Goal: Task Accomplishment & Management: Manage account settings

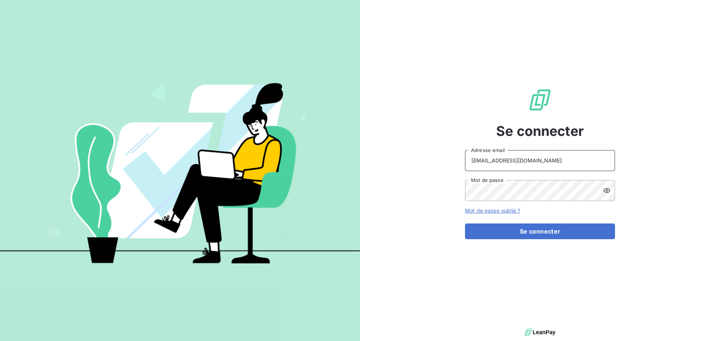
drag, startPoint x: 542, startPoint y: 157, endPoint x: 542, endPoint y: 167, distance: 10.1
click at [542, 157] on input "[EMAIL_ADDRESS][DOMAIN_NAME]" at bounding box center [540, 160] width 150 height 21
type input "[EMAIL_ADDRESS][DOMAIN_NAME]"
click at [534, 229] on button "Se connecter" at bounding box center [540, 232] width 150 height 16
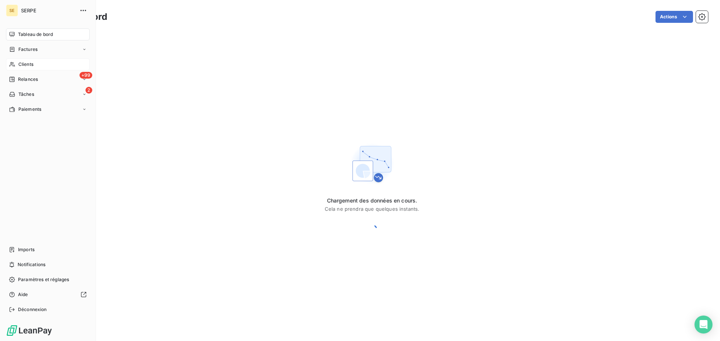
click at [24, 64] on span "Clients" at bounding box center [25, 64] width 15 height 7
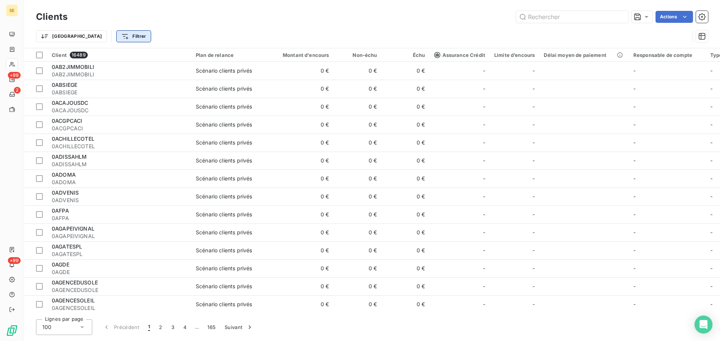
click at [98, 34] on html "SE +99 2 +99 Clients Actions Trier Filtrer Client 16489 Plan de relance Montant…" at bounding box center [360, 170] width 720 height 341
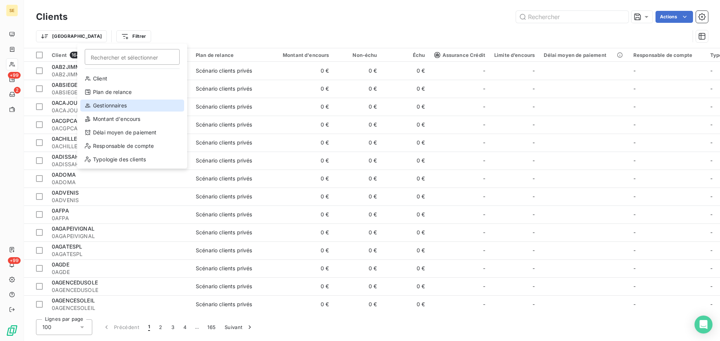
click at [123, 103] on div "Gestionnaires" at bounding box center [132, 106] width 104 height 12
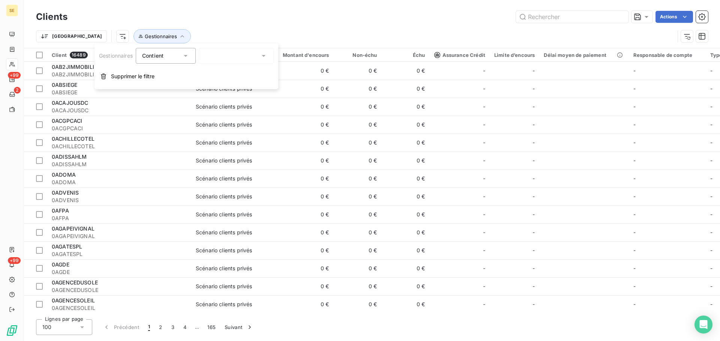
click at [242, 55] on div at bounding box center [236, 56] width 75 height 16
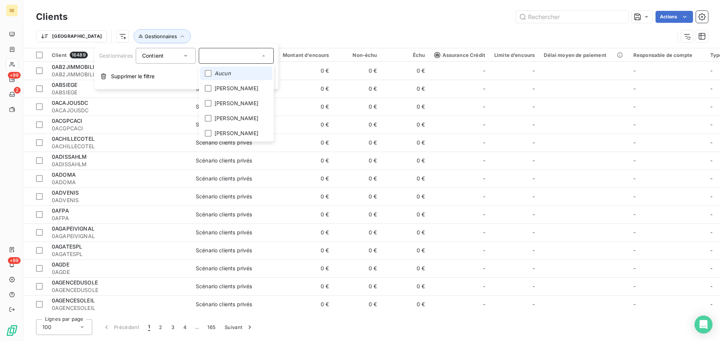
click at [229, 73] on span "Aucun" at bounding box center [222, 73] width 16 height 7
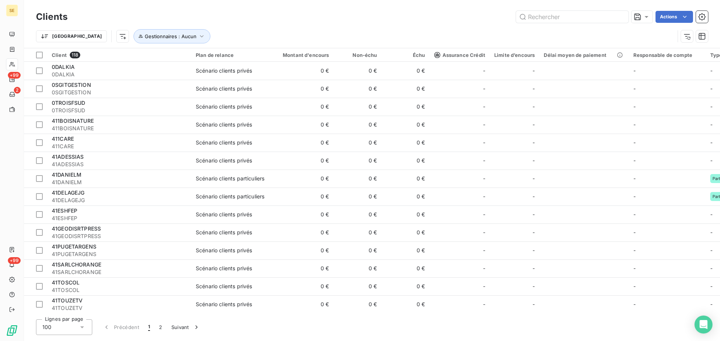
click at [300, 23] on div "Clients Actions" at bounding box center [372, 17] width 672 height 16
click at [320, 58] on html "SE +99 2 +99 Clients Actions Trier Gestionnaires : Aucun Client 118 Plan de rel…" at bounding box center [360, 170] width 720 height 341
click at [307, 87] on span "Trier par ordre décroissant" at bounding box center [288, 87] width 67 height 7
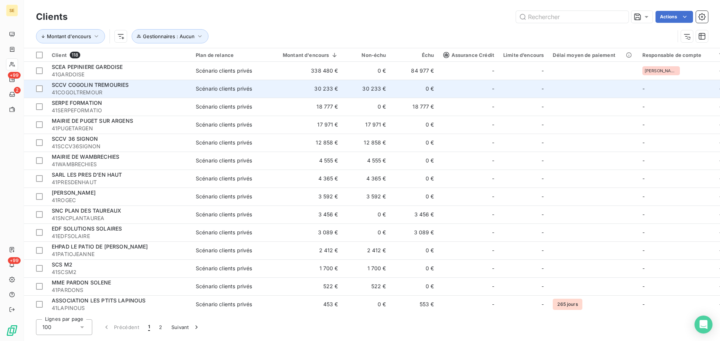
click at [63, 90] on span "41COGOLTREMOUR" at bounding box center [119, 92] width 135 height 7
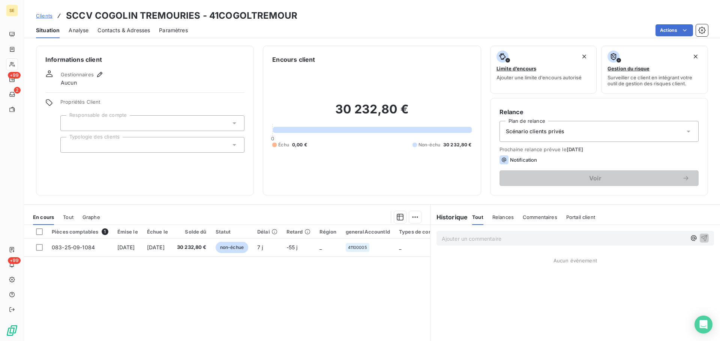
click at [107, 125] on div at bounding box center [152, 123] width 184 height 16
click at [373, 69] on div "30 232,80 € 0 Échu 0,00 € Non-échu 30 232,80 €" at bounding box center [371, 125] width 199 height 122
click at [101, 70] on button "button" at bounding box center [99, 74] width 9 height 9
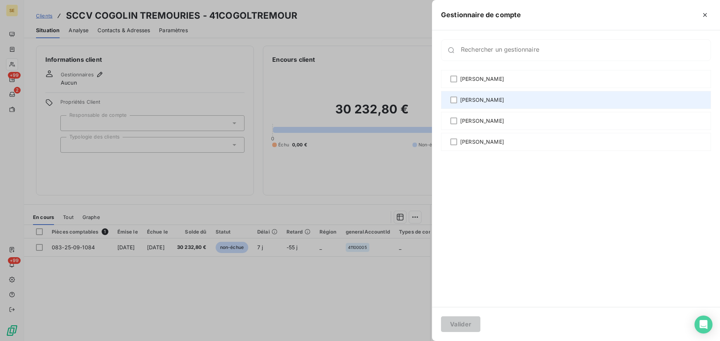
click at [485, 102] on span "[PERSON_NAME]" at bounding box center [482, 99] width 44 height 7
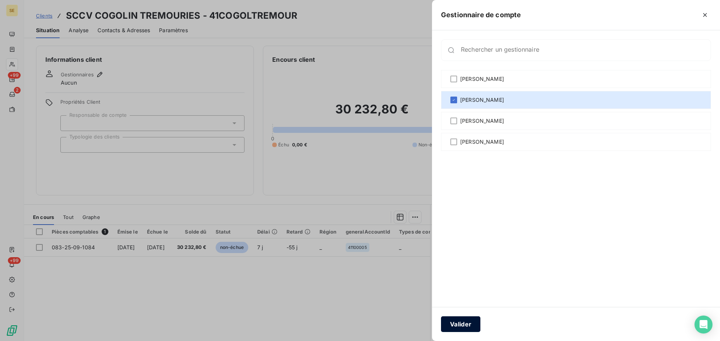
click at [462, 326] on button "Valider" at bounding box center [460, 325] width 39 height 16
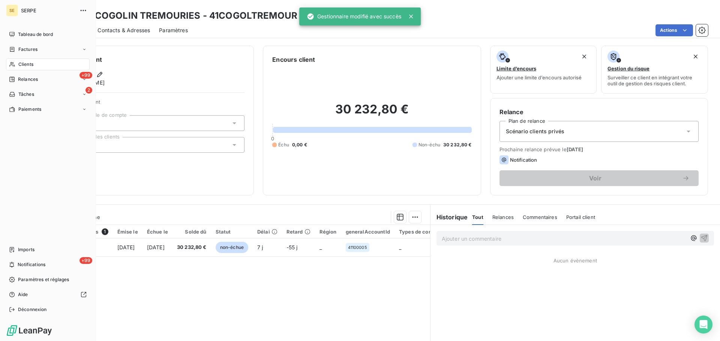
click at [33, 67] on span "Clients" at bounding box center [25, 64] width 15 height 7
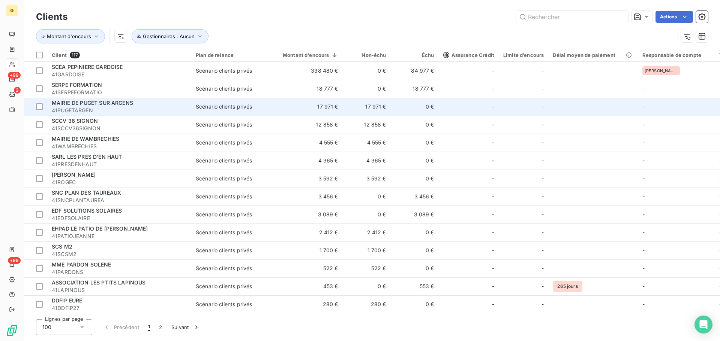
click at [78, 108] on span "41PUGETARGEN" at bounding box center [119, 110] width 135 height 7
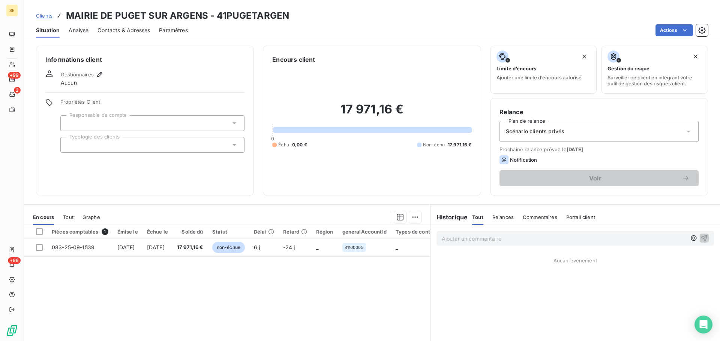
click at [553, 131] on span "Scénario clients privés" at bounding box center [535, 131] width 58 height 7
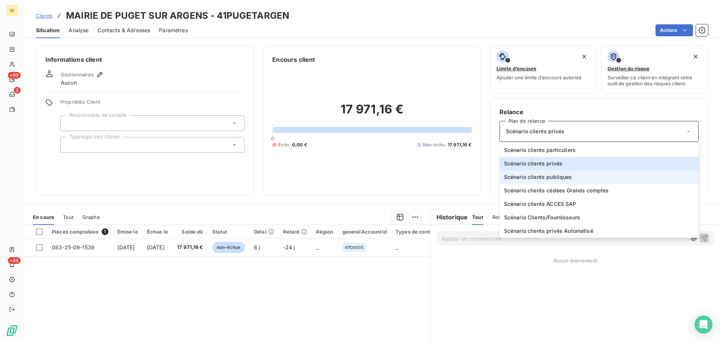
click at [536, 180] on span "Scénario clients publiques" at bounding box center [538, 177] width 68 height 7
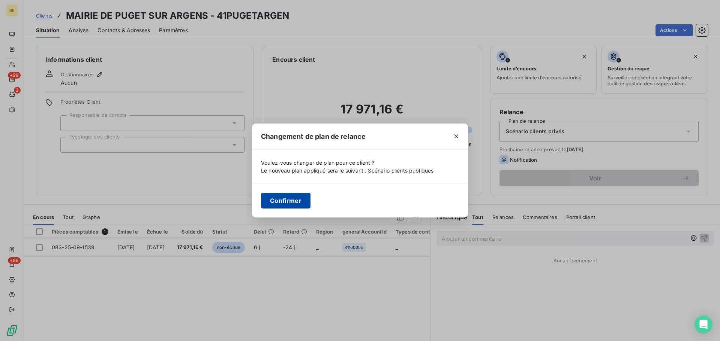
click at [305, 196] on button "Confirmer" at bounding box center [285, 201] width 49 height 16
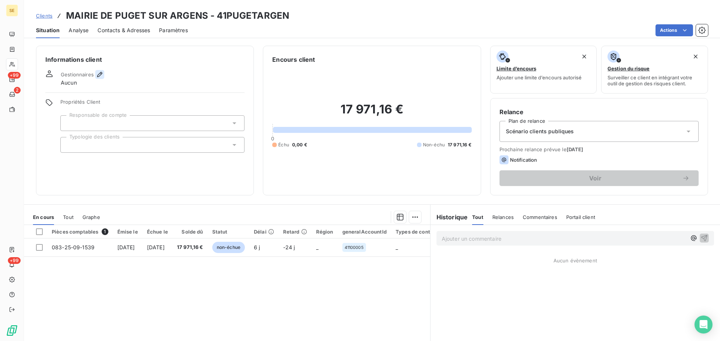
click at [99, 75] on icon "button" at bounding box center [99, 74] width 7 height 7
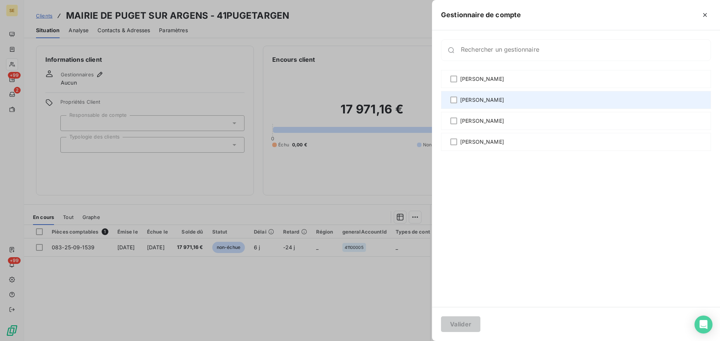
click at [489, 103] on span "[PERSON_NAME]" at bounding box center [482, 99] width 44 height 7
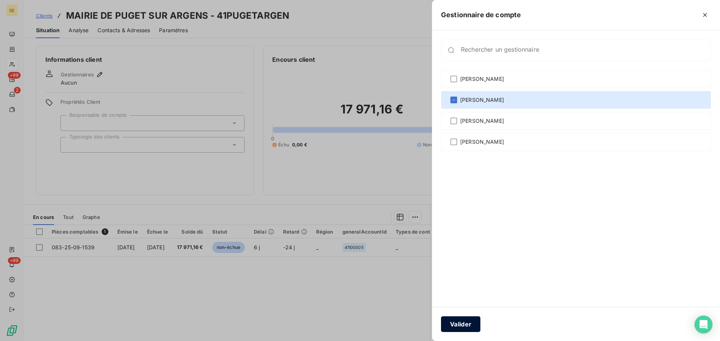
click at [465, 323] on button "Valider" at bounding box center [460, 325] width 39 height 16
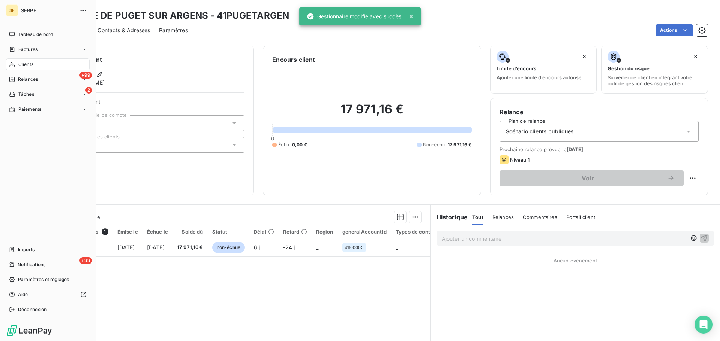
click at [27, 64] on span "Clients" at bounding box center [25, 64] width 15 height 7
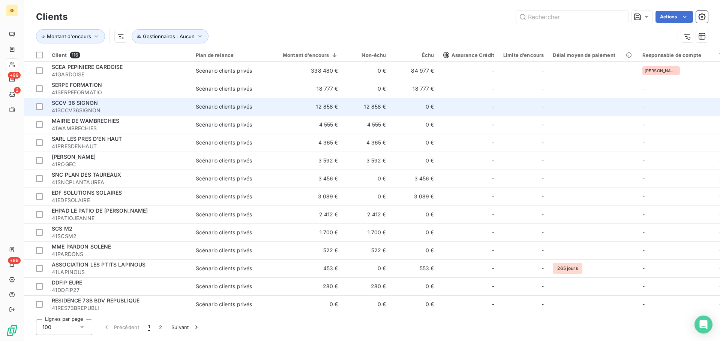
click at [89, 106] on div "SCCV 36 SIGNON" at bounding box center [119, 102] width 135 height 7
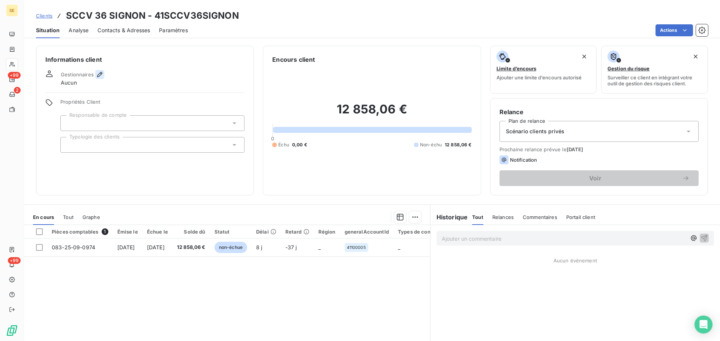
click at [98, 71] on icon "button" at bounding box center [99, 74] width 7 height 7
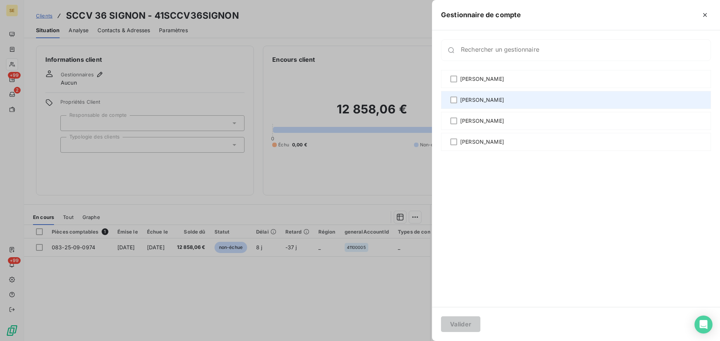
click at [478, 98] on span "[PERSON_NAME]" at bounding box center [482, 99] width 44 height 7
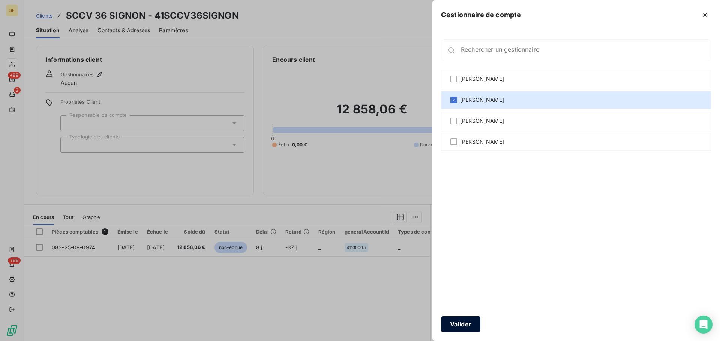
click at [461, 320] on button "Valider" at bounding box center [460, 325] width 39 height 16
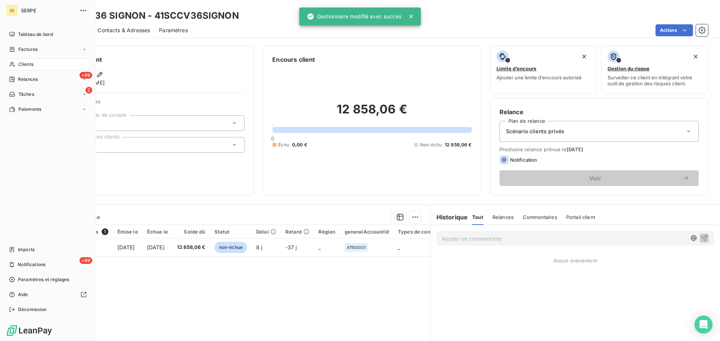
click at [42, 67] on div "Clients" at bounding box center [48, 64] width 84 height 12
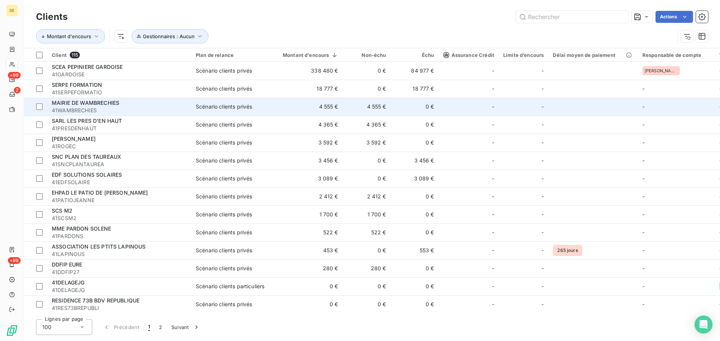
click at [66, 104] on span "MAIRIE DE WAMBRECHIES" at bounding box center [85, 103] width 67 height 6
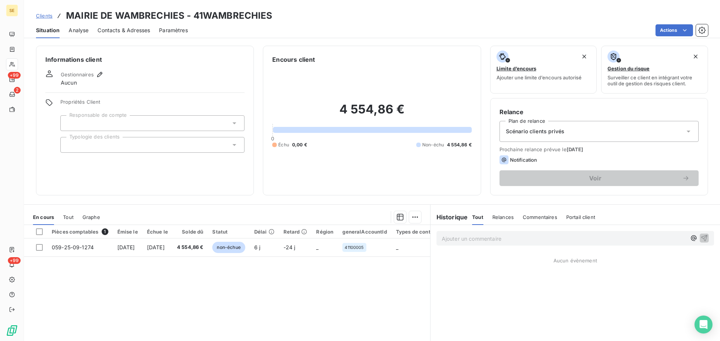
click at [523, 131] on span "Scénario clients privés" at bounding box center [535, 131] width 58 height 7
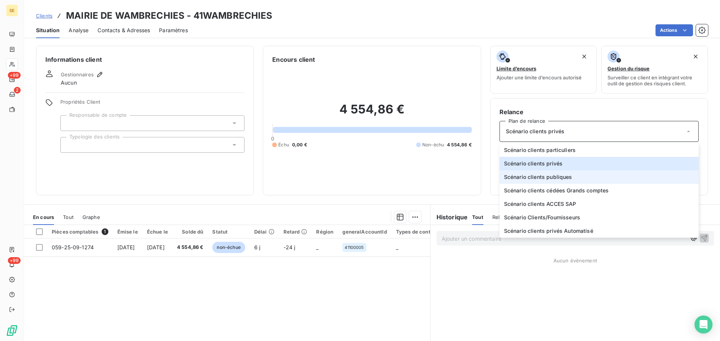
click at [530, 177] on span "Scénario clients publiques" at bounding box center [538, 177] width 68 height 7
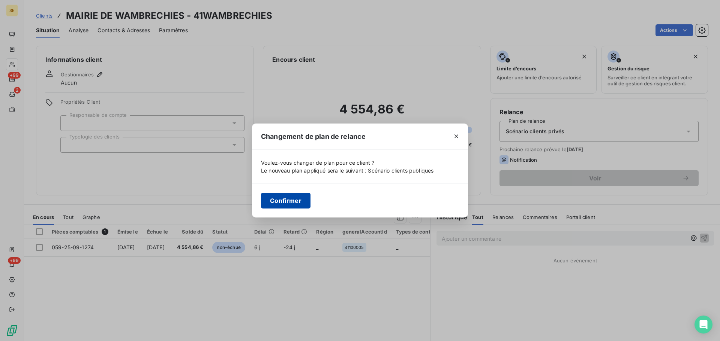
click at [296, 205] on button "Confirmer" at bounding box center [285, 201] width 49 height 16
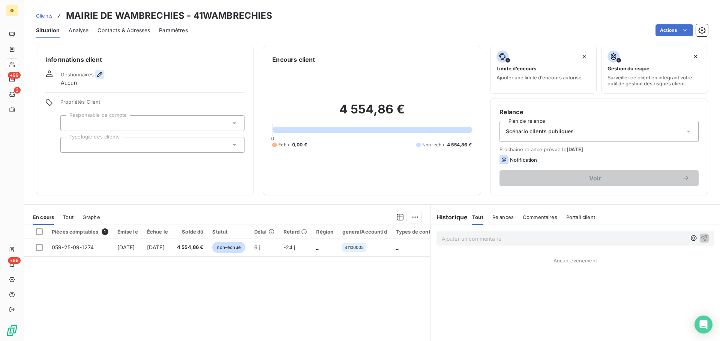
click at [100, 73] on icon "button" at bounding box center [99, 74] width 5 height 5
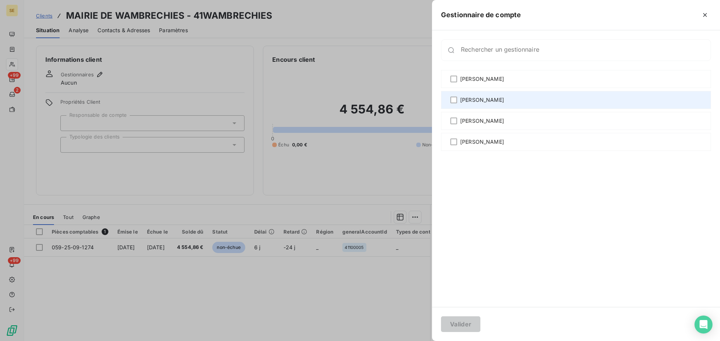
click at [487, 100] on span "[PERSON_NAME]" at bounding box center [482, 99] width 44 height 7
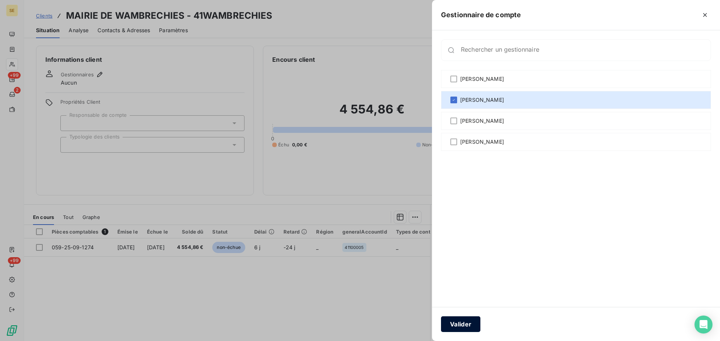
click at [467, 322] on button "Valider" at bounding box center [460, 325] width 39 height 16
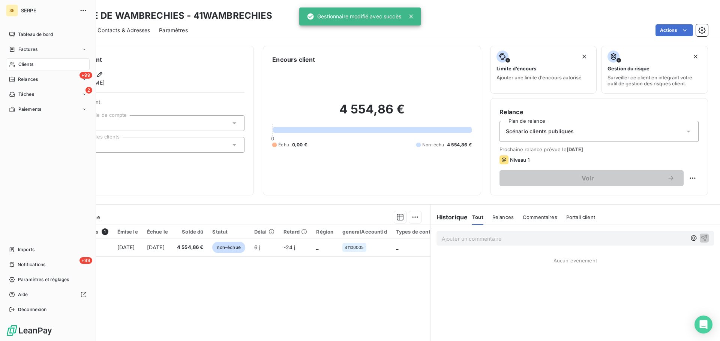
click at [33, 62] on span "Clients" at bounding box center [25, 64] width 15 height 7
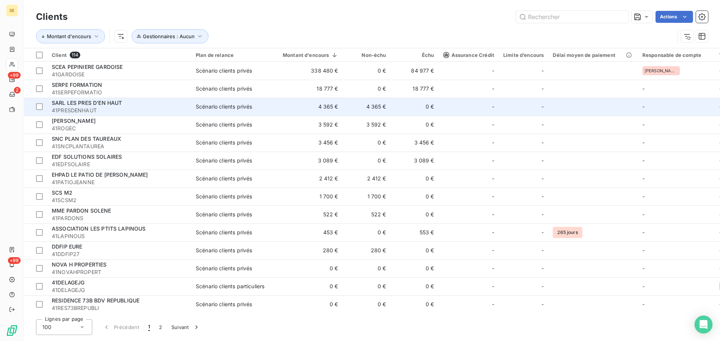
click at [71, 105] on span "SARL LES PRES D'EN HAUT" at bounding box center [87, 103] width 70 height 6
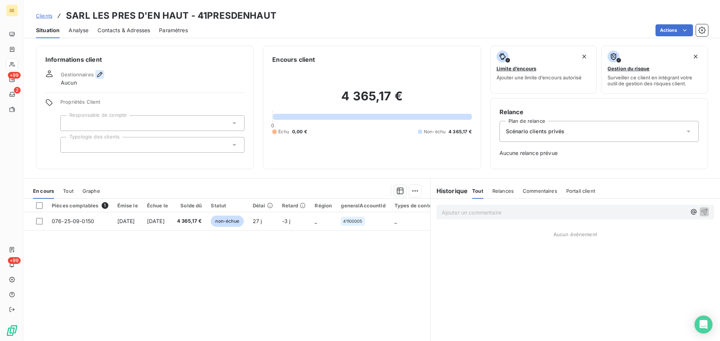
click at [98, 73] on icon "button" at bounding box center [99, 74] width 7 height 7
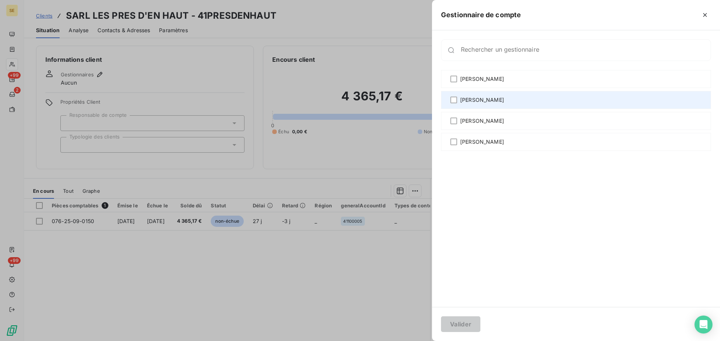
click at [490, 102] on span "[PERSON_NAME]" at bounding box center [482, 99] width 44 height 7
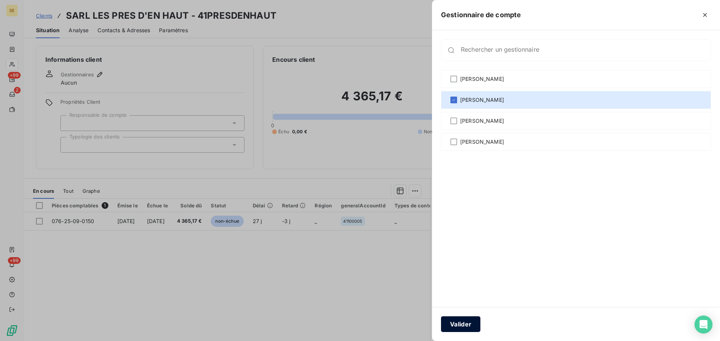
click at [475, 322] on button "Valider" at bounding box center [460, 325] width 39 height 16
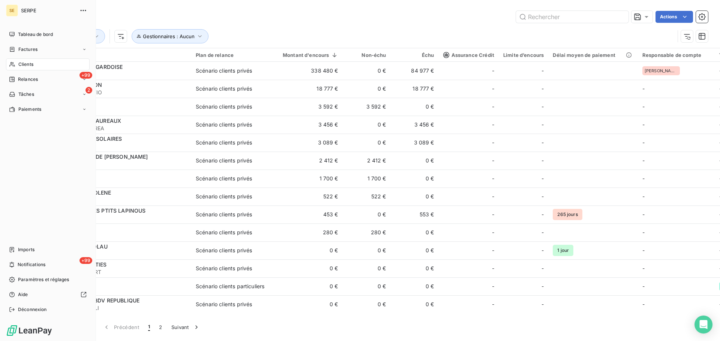
click at [26, 66] on span "Clients" at bounding box center [25, 64] width 15 height 7
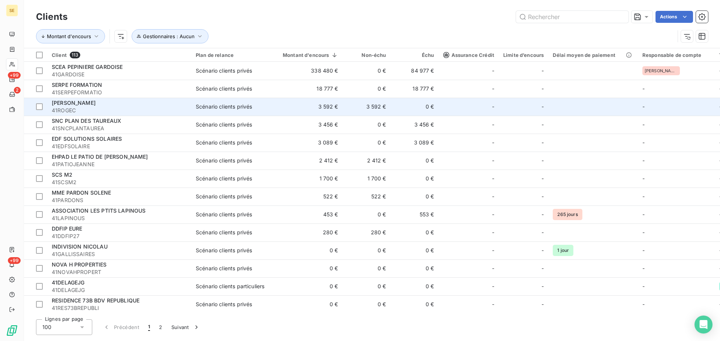
click at [74, 103] on span "[PERSON_NAME]" at bounding box center [74, 103] width 44 height 6
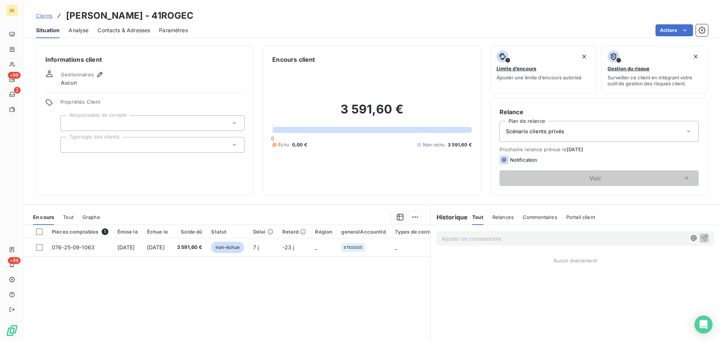
click at [542, 133] on span "Scénario clients privés" at bounding box center [535, 131] width 58 height 7
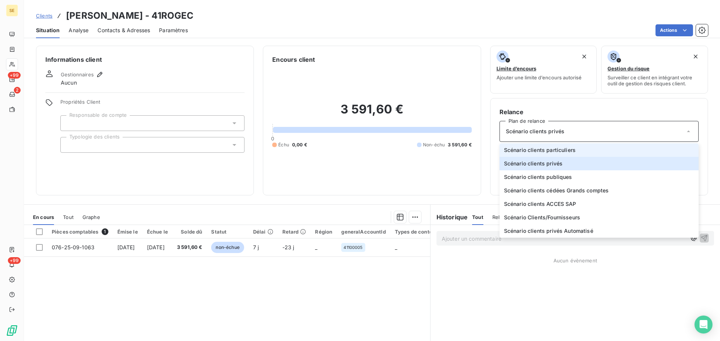
click at [550, 151] on span "Scénario clients particuliers" at bounding box center [540, 150] width 72 height 7
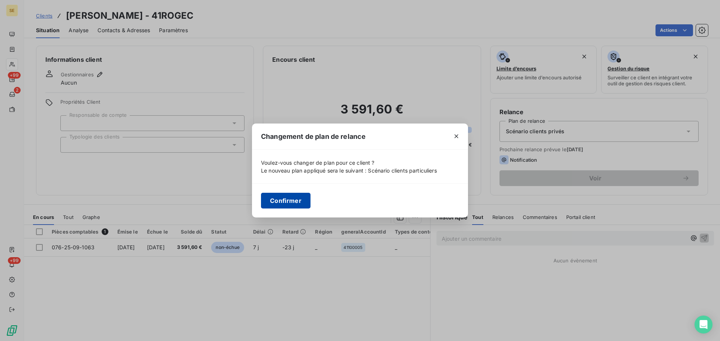
click at [291, 202] on button "Confirmer" at bounding box center [285, 201] width 49 height 16
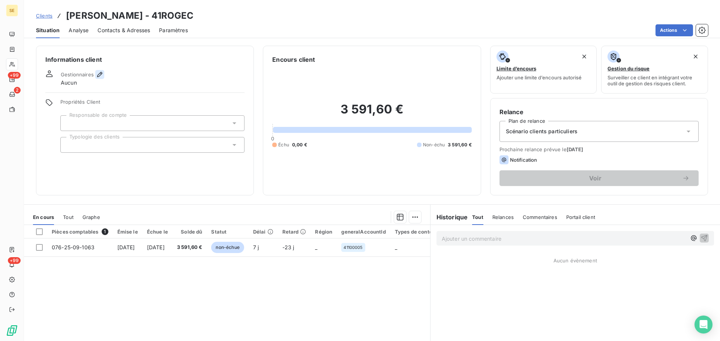
click at [98, 74] on icon "button" at bounding box center [99, 74] width 7 height 7
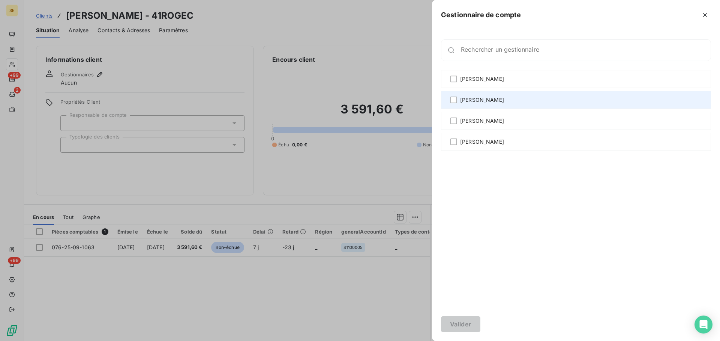
click at [482, 100] on span "[PERSON_NAME]" at bounding box center [482, 99] width 44 height 7
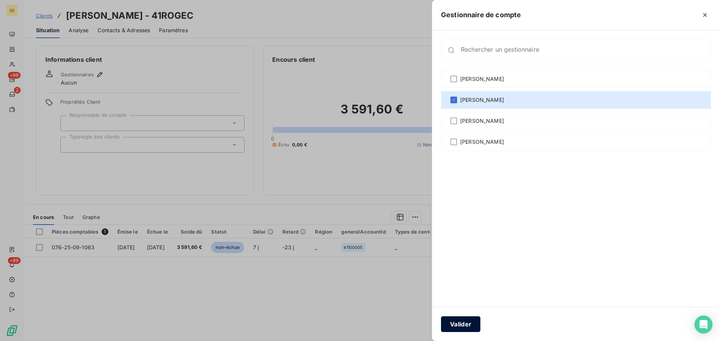
click at [454, 322] on button "Valider" at bounding box center [460, 325] width 39 height 16
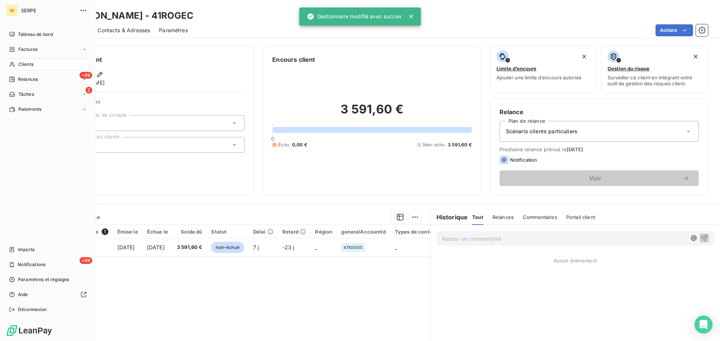
click at [30, 63] on span "Clients" at bounding box center [25, 64] width 15 height 7
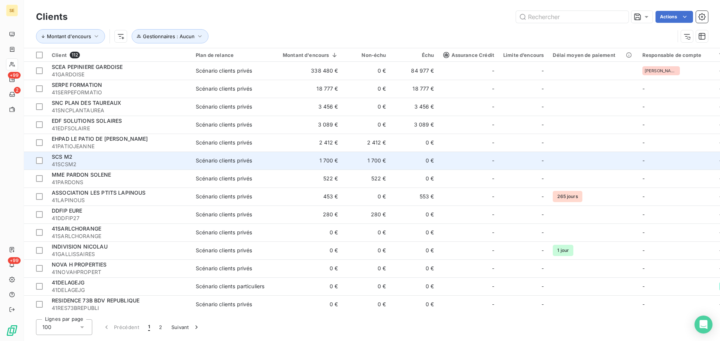
click at [57, 157] on span "SCS M2" at bounding box center [62, 157] width 21 height 6
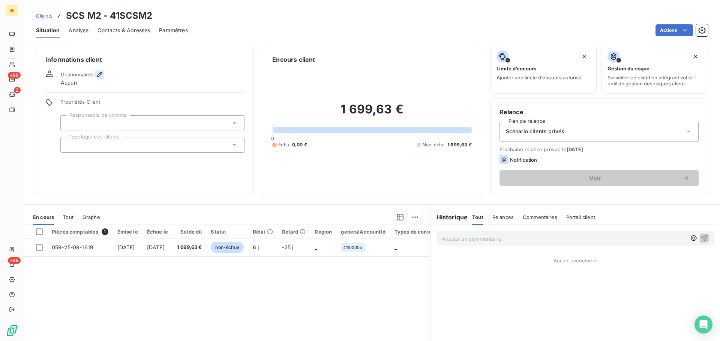
click at [97, 74] on icon "button" at bounding box center [99, 74] width 7 height 7
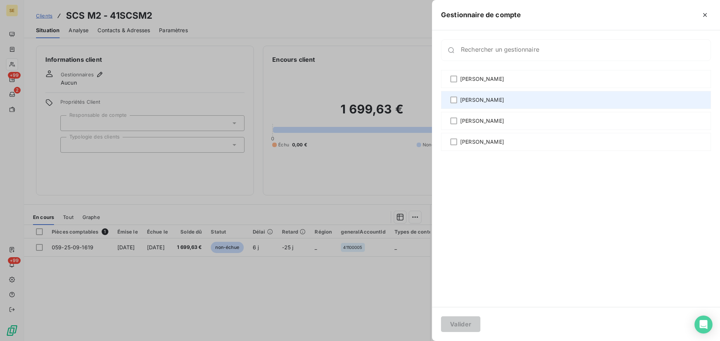
click at [499, 99] on span "[PERSON_NAME]" at bounding box center [482, 99] width 44 height 7
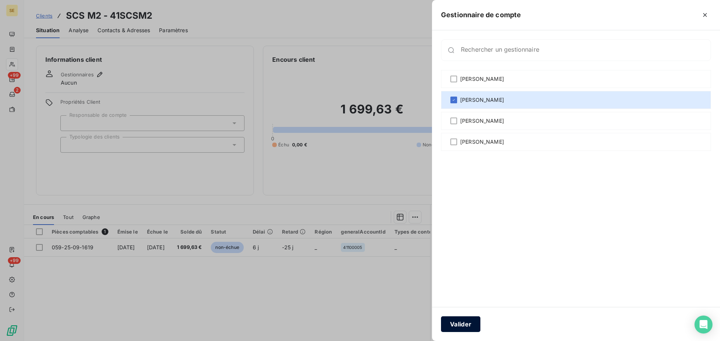
click at [464, 323] on button "Valider" at bounding box center [460, 325] width 39 height 16
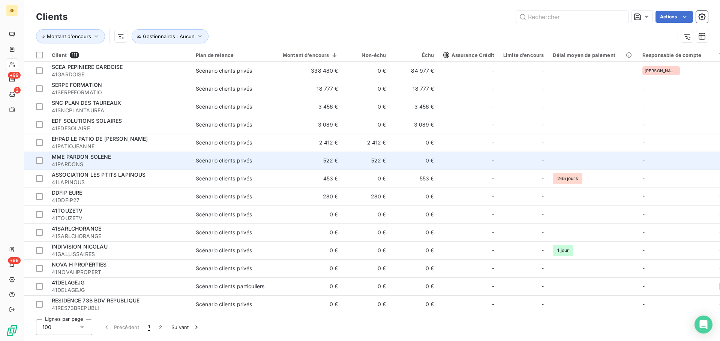
click at [60, 158] on span "MME PARDON SOLENE" at bounding box center [82, 157] width 60 height 6
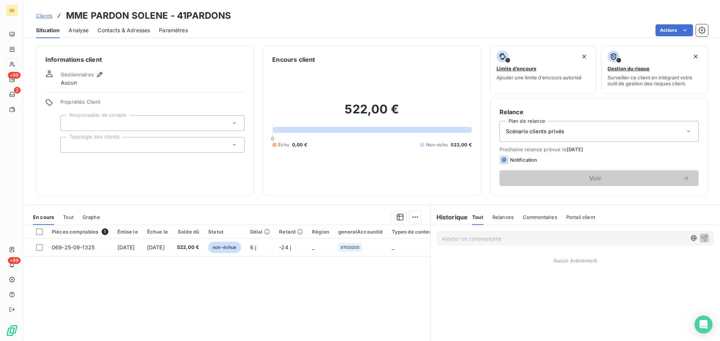
click at [547, 133] on span "Scénario clients privés" at bounding box center [535, 131] width 58 height 7
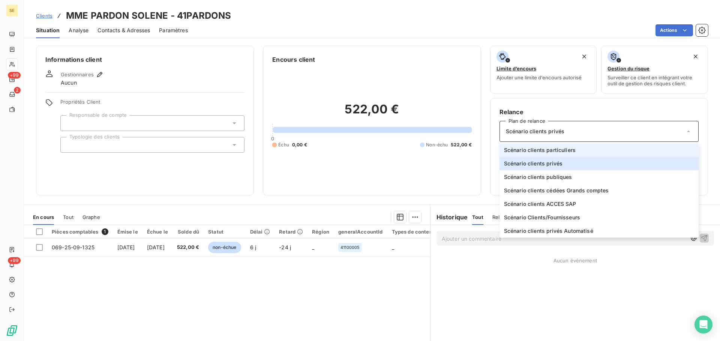
click at [554, 150] on span "Scénario clients particuliers" at bounding box center [540, 150] width 72 height 7
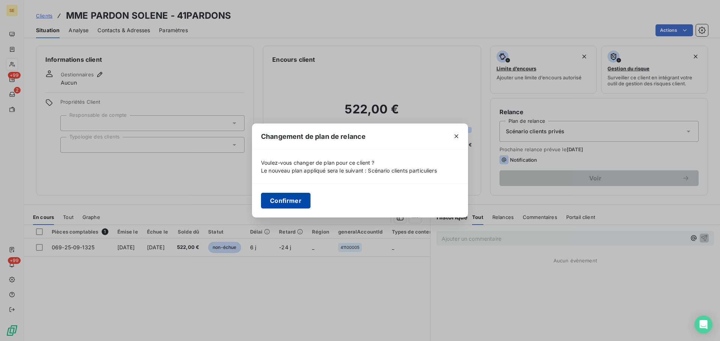
click at [298, 201] on button "Confirmer" at bounding box center [285, 201] width 49 height 16
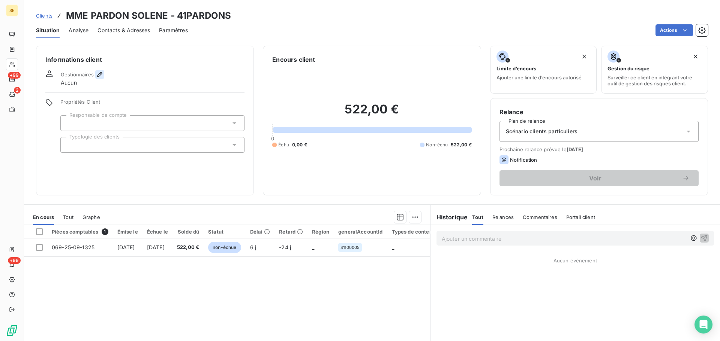
click at [100, 74] on icon "button" at bounding box center [99, 74] width 5 height 5
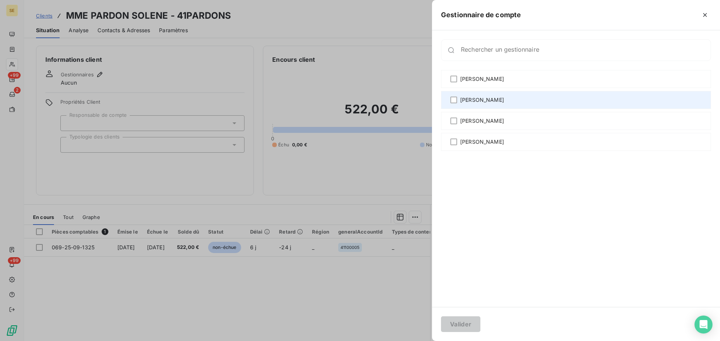
click at [504, 100] on span "[PERSON_NAME]" at bounding box center [482, 99] width 44 height 7
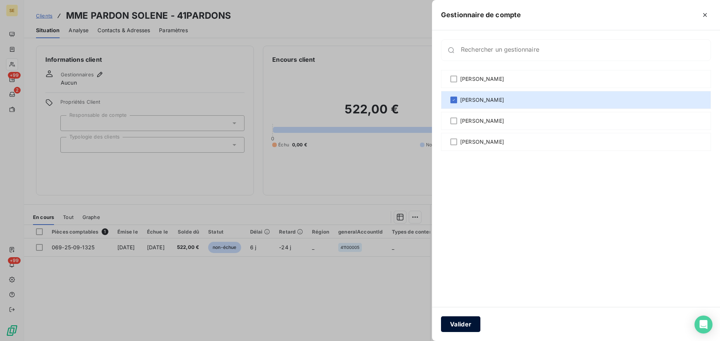
click at [468, 324] on button "Valider" at bounding box center [460, 325] width 39 height 16
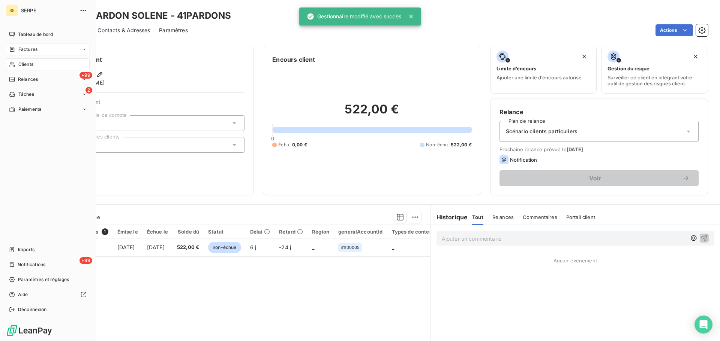
click at [34, 46] on div "Factures" at bounding box center [48, 49] width 84 height 12
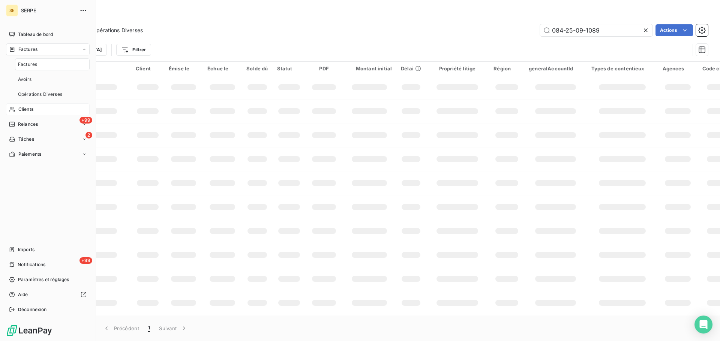
click at [30, 106] on div "Clients" at bounding box center [48, 109] width 84 height 12
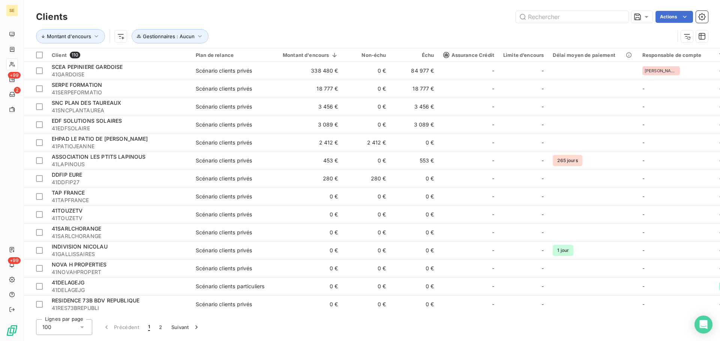
click at [295, 19] on div "Actions" at bounding box center [391, 17] width 631 height 12
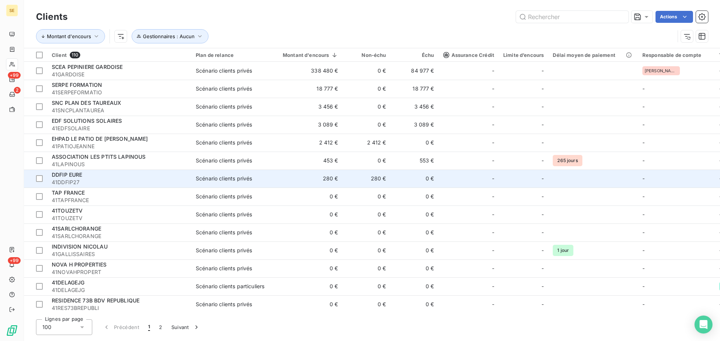
click at [68, 176] on span "DDFIP EURE" at bounding box center [67, 175] width 31 height 6
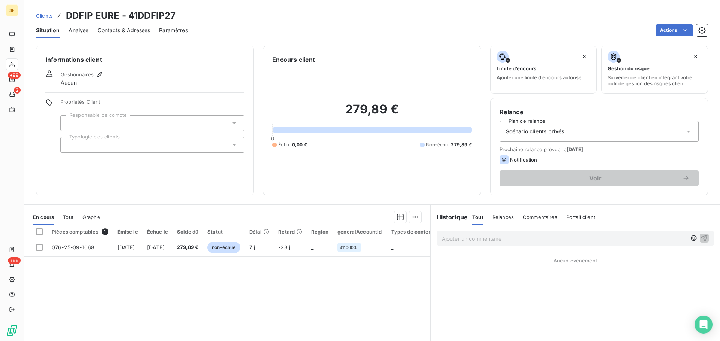
click at [521, 133] on span "Scénario clients privés" at bounding box center [535, 131] width 58 height 7
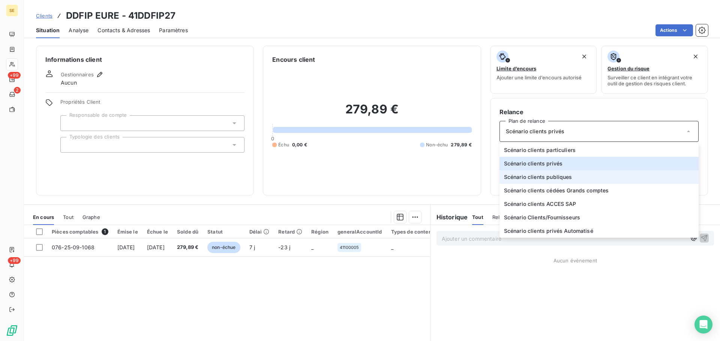
click at [537, 179] on span "Scénario clients publiques" at bounding box center [538, 177] width 68 height 7
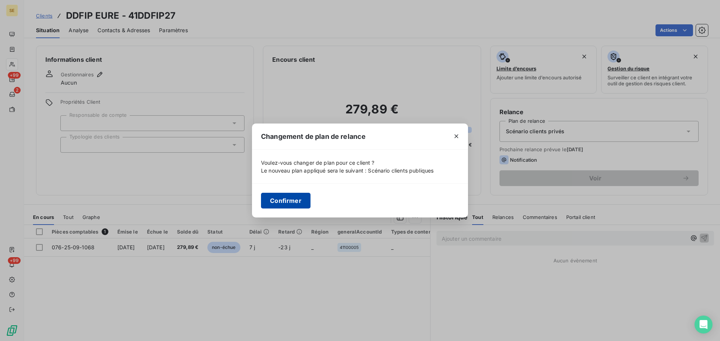
click at [268, 202] on button "Confirmer" at bounding box center [285, 201] width 49 height 16
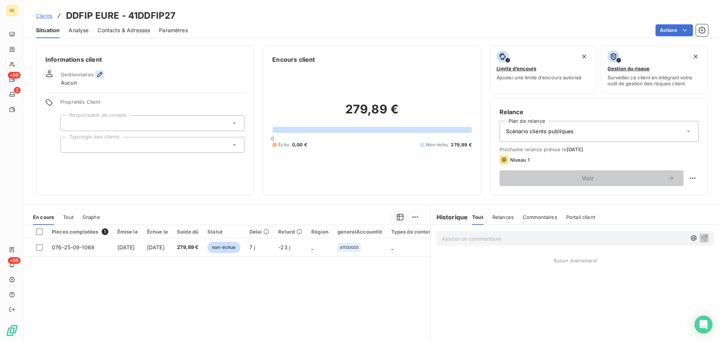
click at [99, 75] on icon "button" at bounding box center [99, 74] width 7 height 7
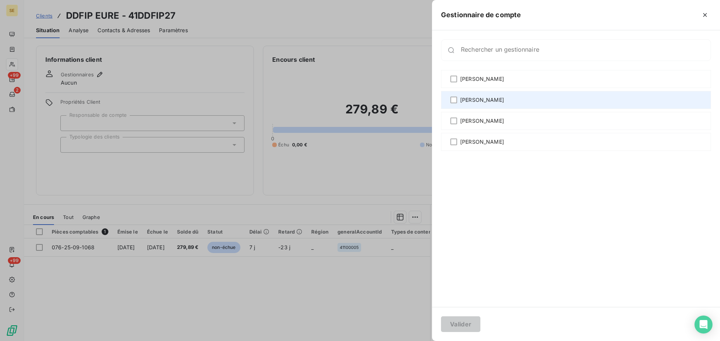
click at [489, 99] on span "[PERSON_NAME]" at bounding box center [482, 99] width 44 height 7
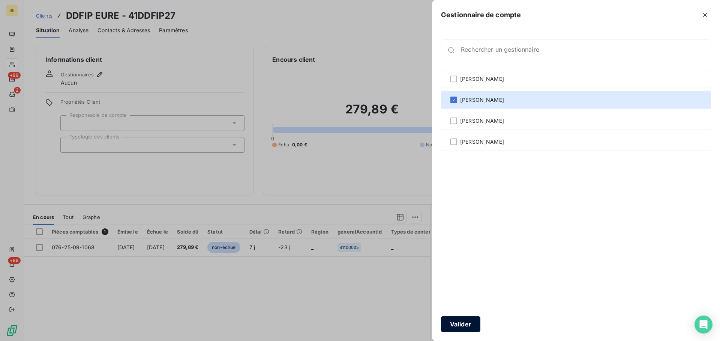
click at [457, 321] on button "Valider" at bounding box center [460, 325] width 39 height 16
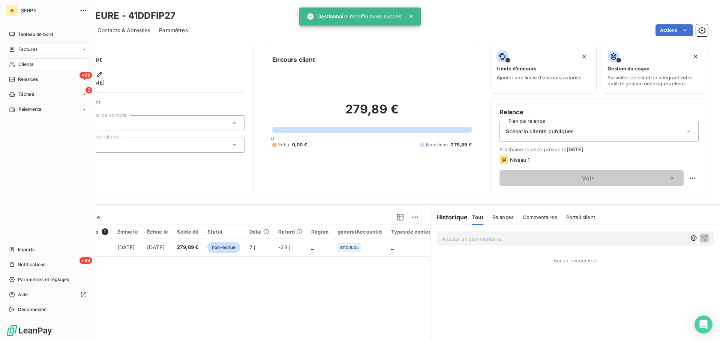
click at [37, 50] on div "Factures" at bounding box center [48, 49] width 84 height 12
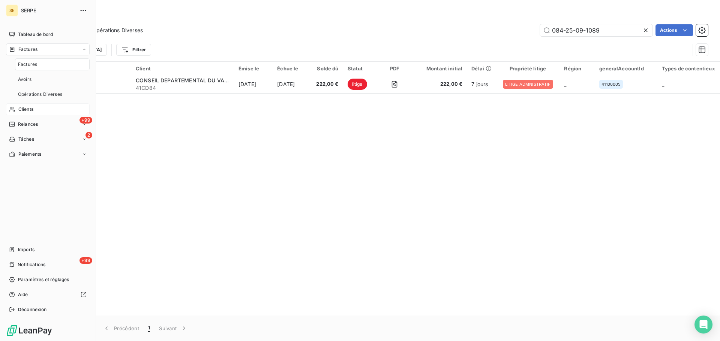
click at [25, 109] on span "Clients" at bounding box center [25, 109] width 15 height 7
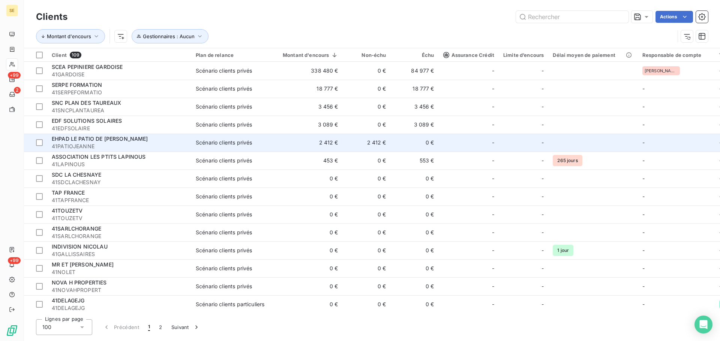
click at [74, 141] on span "EHPAD LE PATIO DE [PERSON_NAME]" at bounding box center [100, 139] width 96 height 6
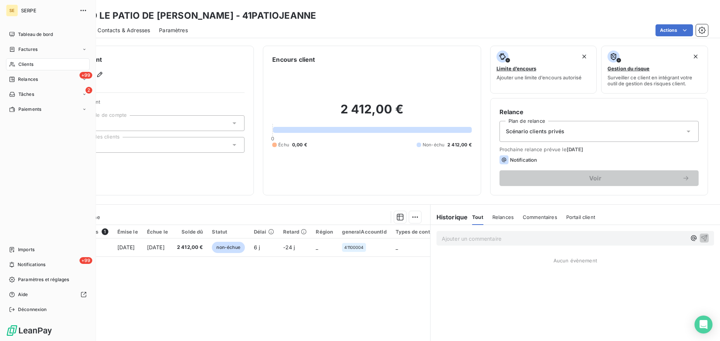
click at [30, 64] on span "Clients" at bounding box center [25, 64] width 15 height 7
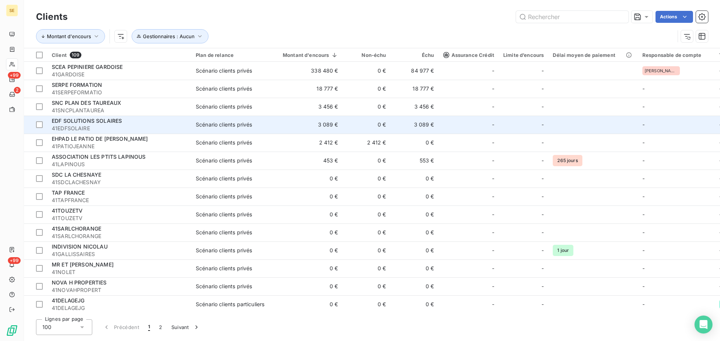
click at [92, 121] on span "EDF SOLUTIONS SOLAIRES" at bounding box center [87, 121] width 70 height 6
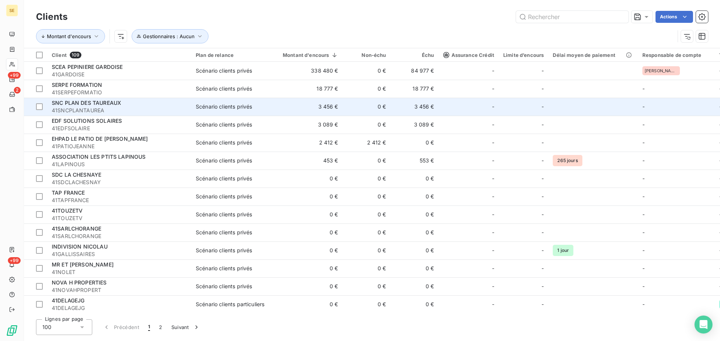
click at [67, 103] on span "SNC PLAN DES TAUREAUX" at bounding box center [86, 103] width 69 height 6
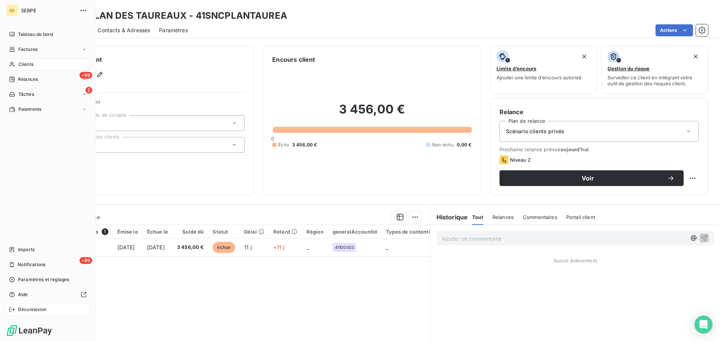
click at [24, 309] on span "Déconnexion" at bounding box center [32, 310] width 29 height 7
